Goal: Transaction & Acquisition: Purchase product/service

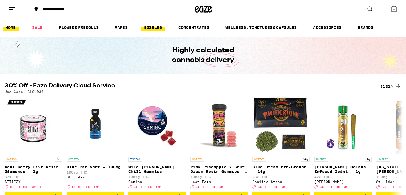
click at [151, 27] on link "EDIBLES" at bounding box center [153, 27] width 24 height 7
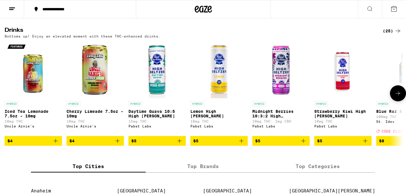
scroll to position [307, 0]
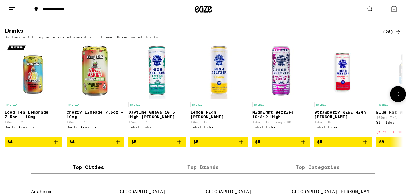
click at [399, 98] on icon at bounding box center [398, 94] width 7 height 7
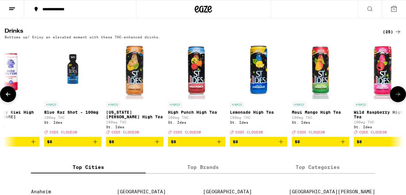
scroll to position [0, 335]
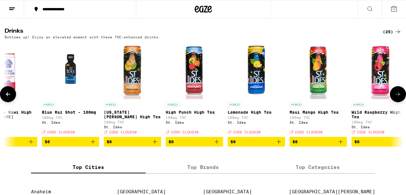
click at [399, 98] on icon at bounding box center [398, 94] width 7 height 7
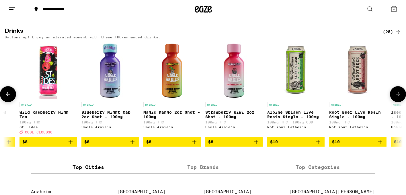
scroll to position [0, 669]
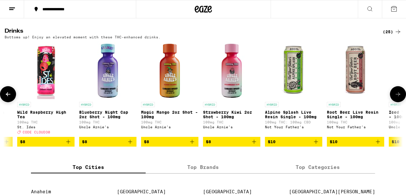
click at [398, 98] on icon at bounding box center [398, 94] width 7 height 7
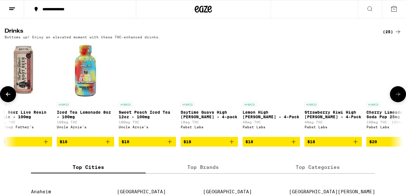
scroll to position [0, 1004]
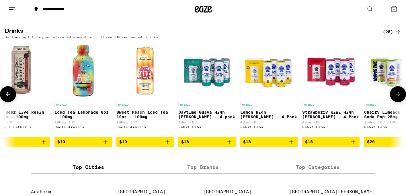
click at [398, 98] on icon at bounding box center [398, 94] width 7 height 7
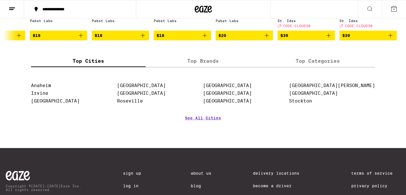
scroll to position [416, 0]
